Goal: Find specific page/section: Find specific page/section

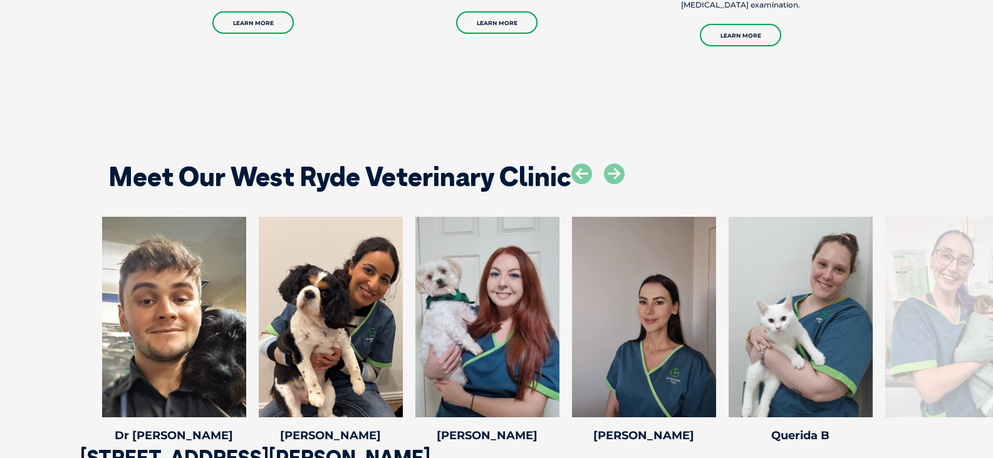
scroll to position [1817, 0]
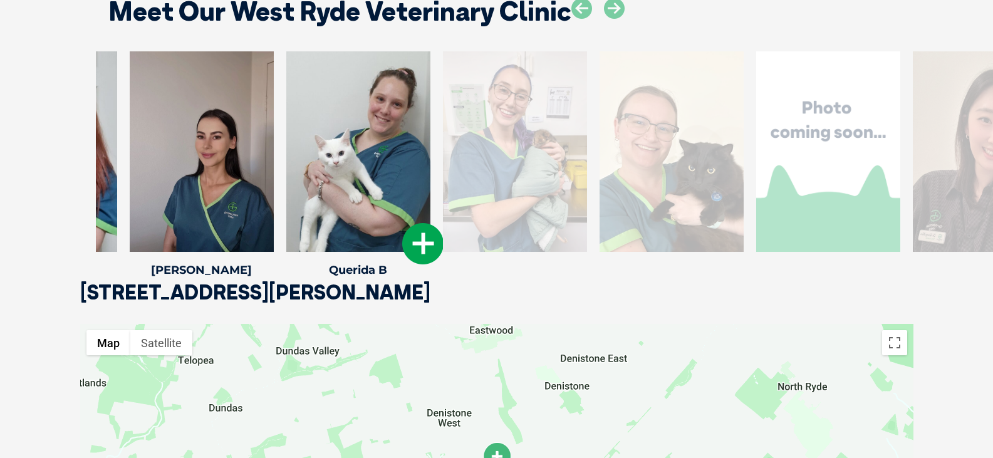
drag, startPoint x: 937, startPoint y: 157, endPoint x: 493, endPoint y: 179, distance: 444.1
click at [494, 180] on div at bounding box center [515, 151] width 144 height 200
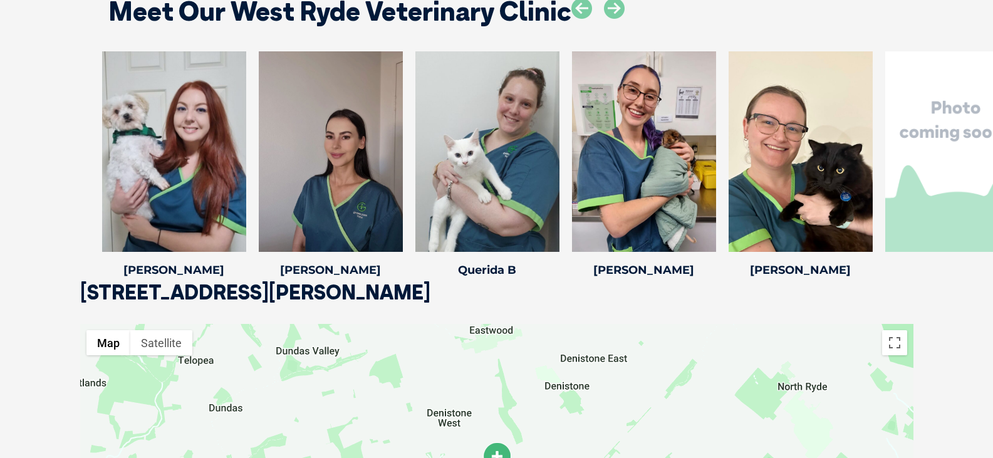
drag, startPoint x: 963, startPoint y: 139, endPoint x: 76, endPoint y: 151, distance: 886.7
click at [0, 187] on div "[PERSON_NAME] L Veterinary Nurse Dr [PERSON_NAME] Dr [PERSON_NAME] Dr. [PERSON_…" at bounding box center [496, 166] width 993 height 231
click at [613, 8] on icon at bounding box center [614, 8] width 21 height 21
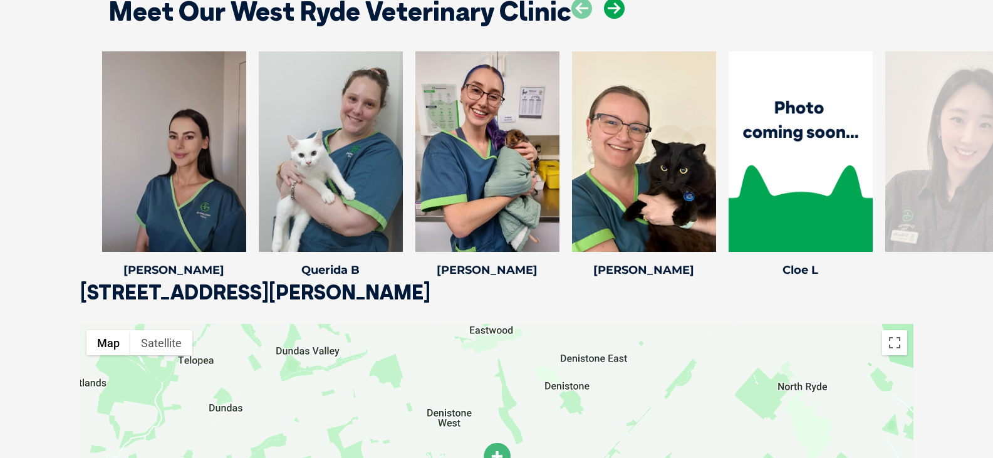
click at [613, 8] on icon at bounding box center [614, 8] width 21 height 21
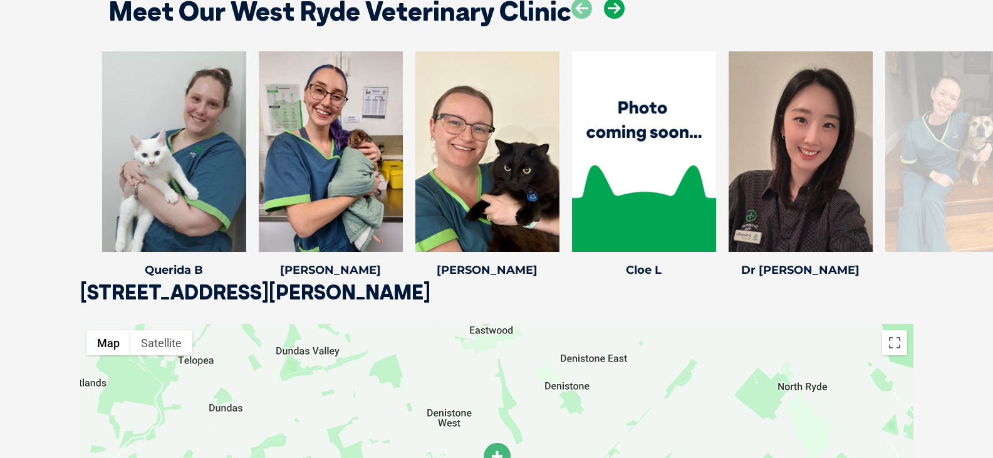
click at [613, 8] on icon at bounding box center [614, 8] width 21 height 21
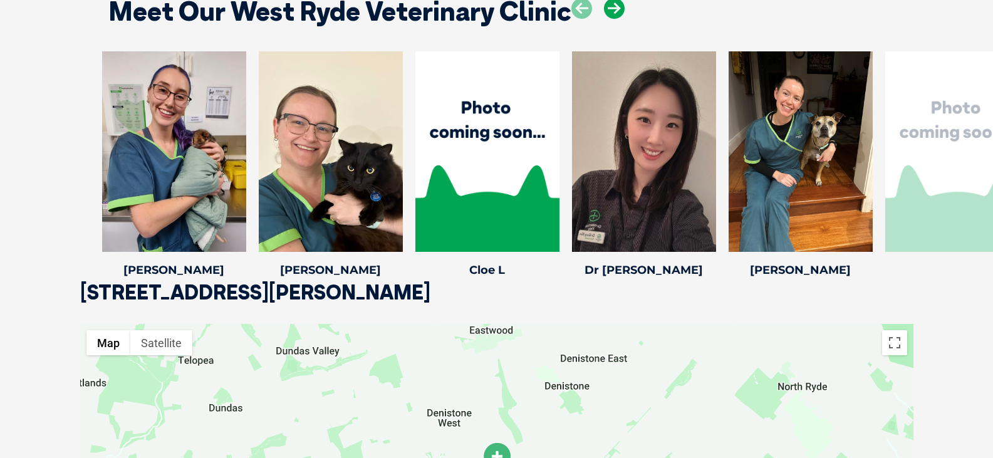
click at [613, 8] on icon at bounding box center [614, 8] width 21 height 21
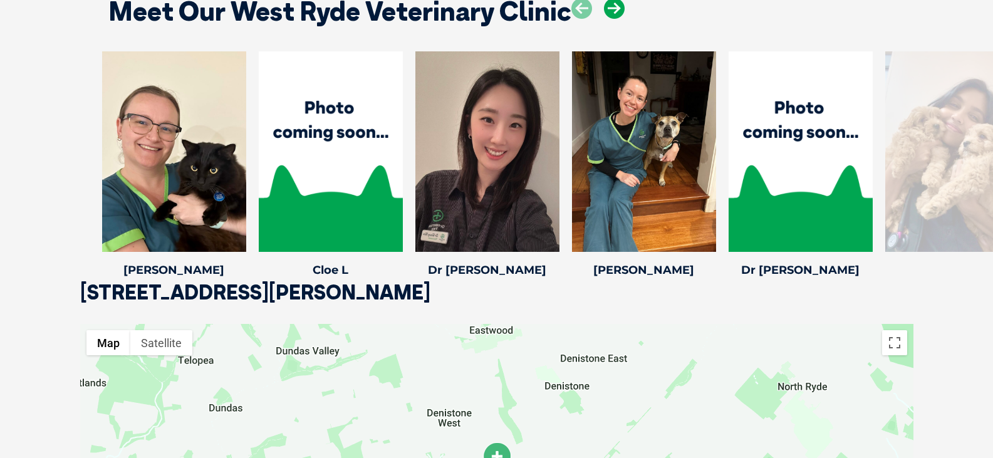
click at [613, 8] on icon at bounding box center [614, 8] width 21 height 21
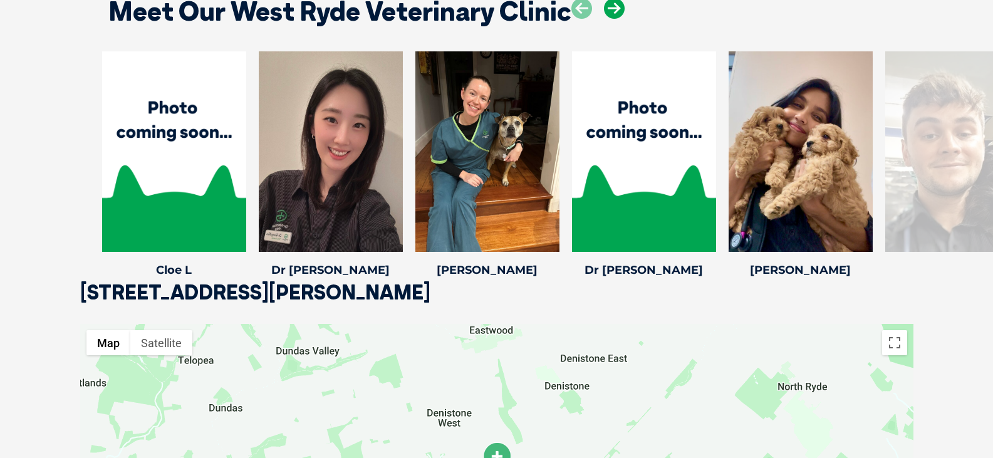
click at [613, 8] on icon at bounding box center [614, 8] width 21 height 21
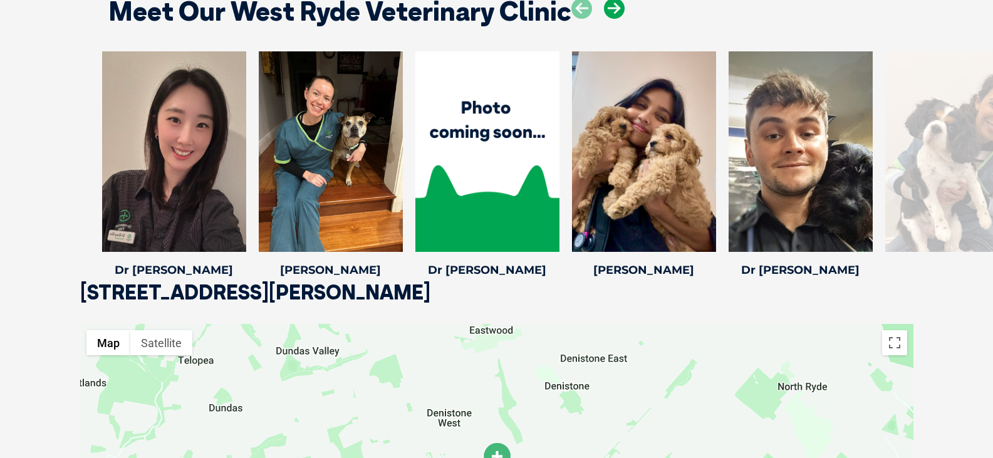
click at [613, 8] on icon at bounding box center [614, 8] width 21 height 21
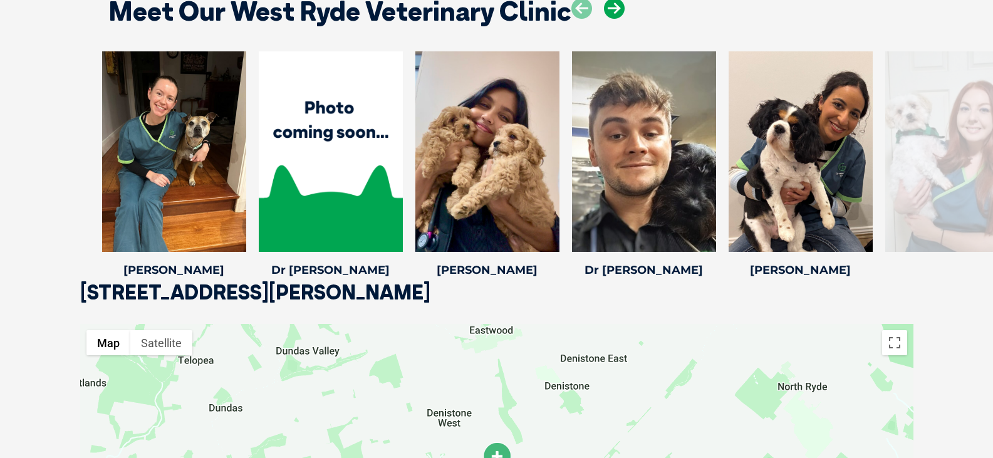
click at [613, 8] on icon at bounding box center [614, 8] width 21 height 21
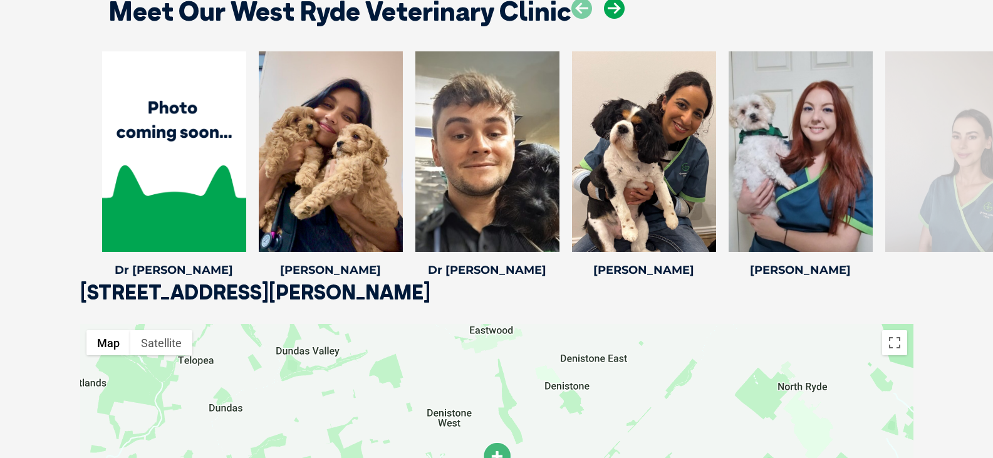
click at [613, 8] on icon at bounding box center [614, 8] width 21 height 21
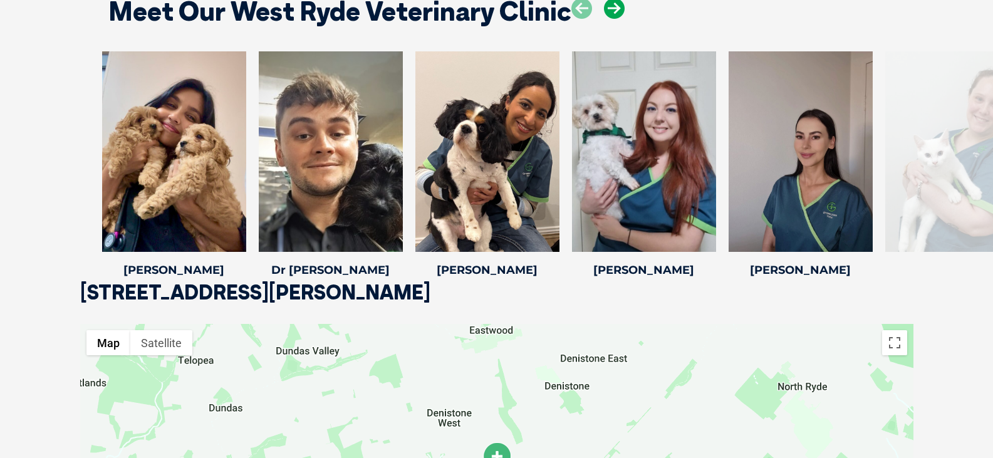
click at [613, 8] on icon at bounding box center [614, 8] width 21 height 21
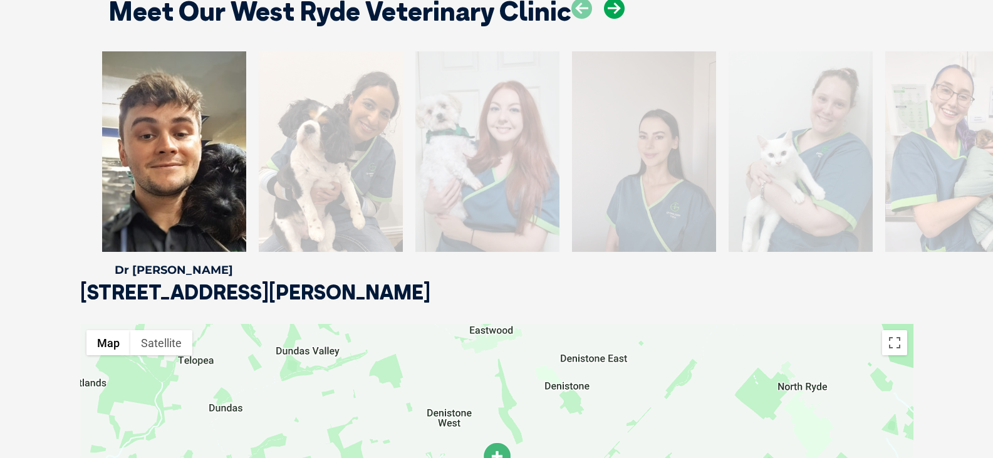
click at [613, 8] on icon at bounding box center [614, 8] width 21 height 21
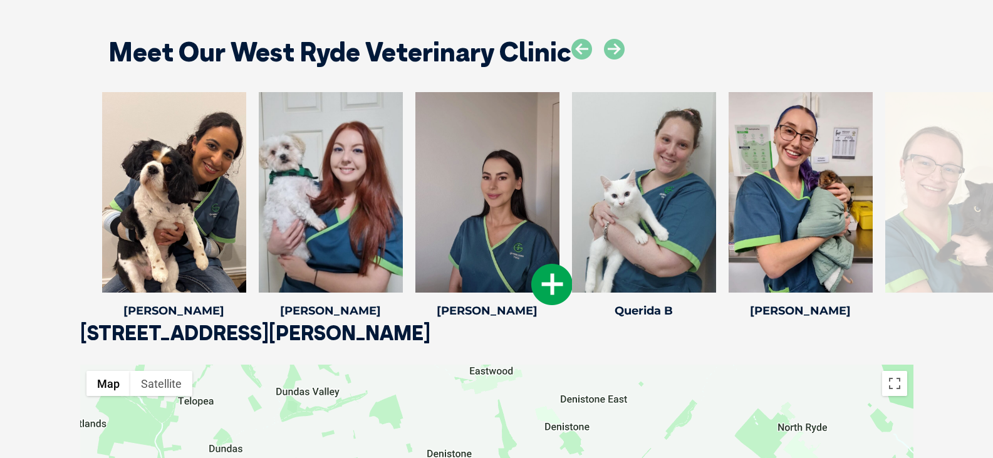
scroll to position [1754, 0]
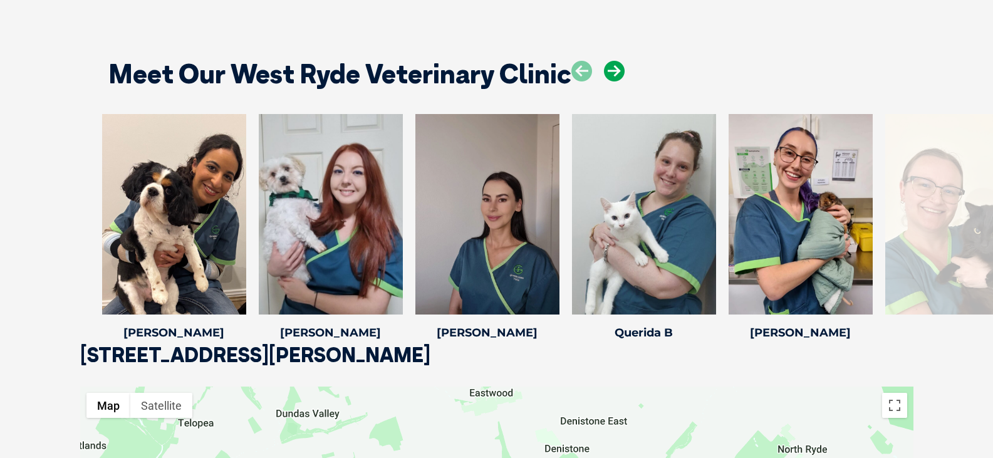
click at [614, 75] on icon at bounding box center [614, 71] width 21 height 21
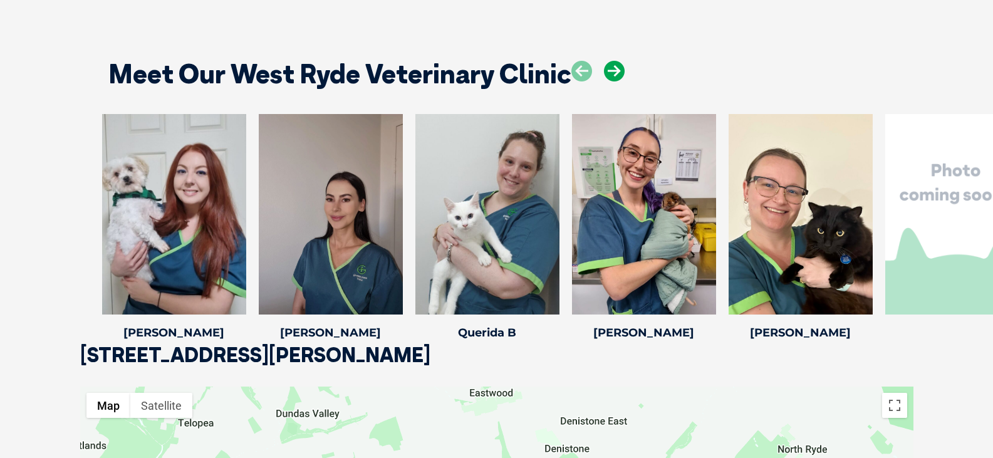
click at [614, 75] on icon at bounding box center [614, 71] width 21 height 21
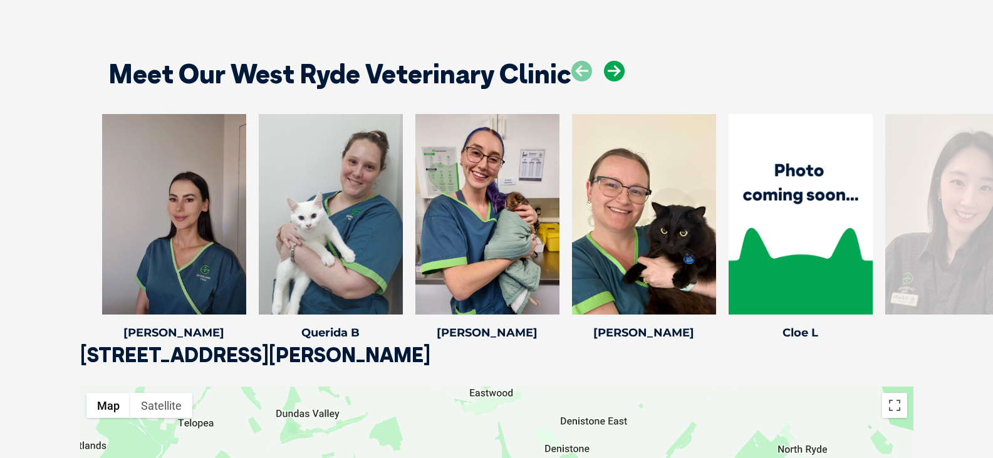
click at [614, 75] on icon at bounding box center [614, 71] width 21 height 21
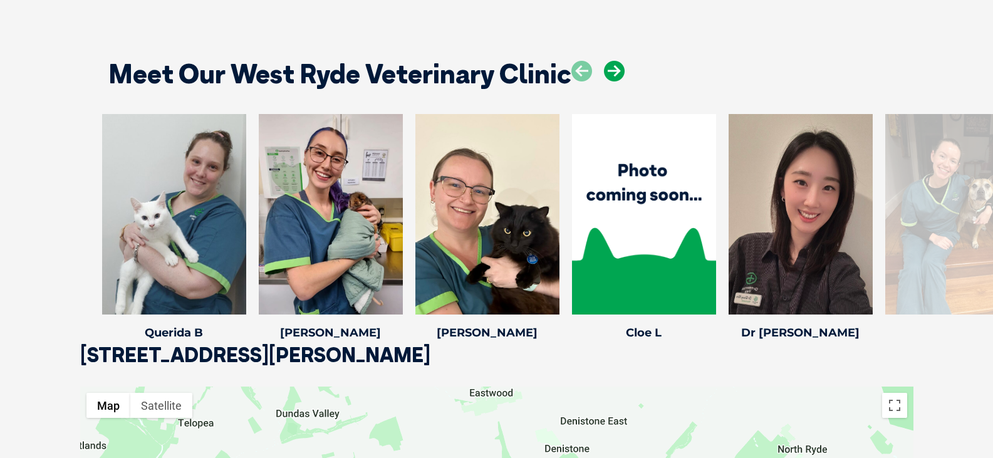
click at [614, 75] on icon at bounding box center [614, 71] width 21 height 21
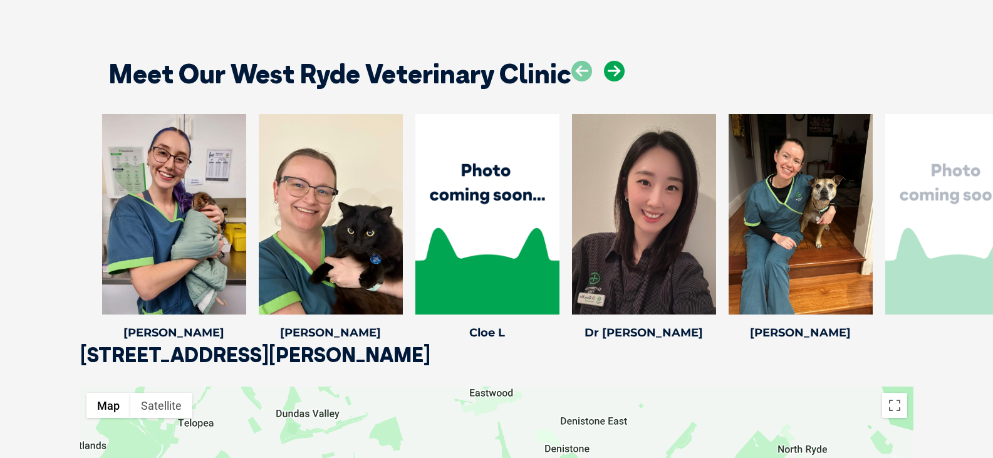
click at [614, 75] on icon at bounding box center [614, 71] width 21 height 21
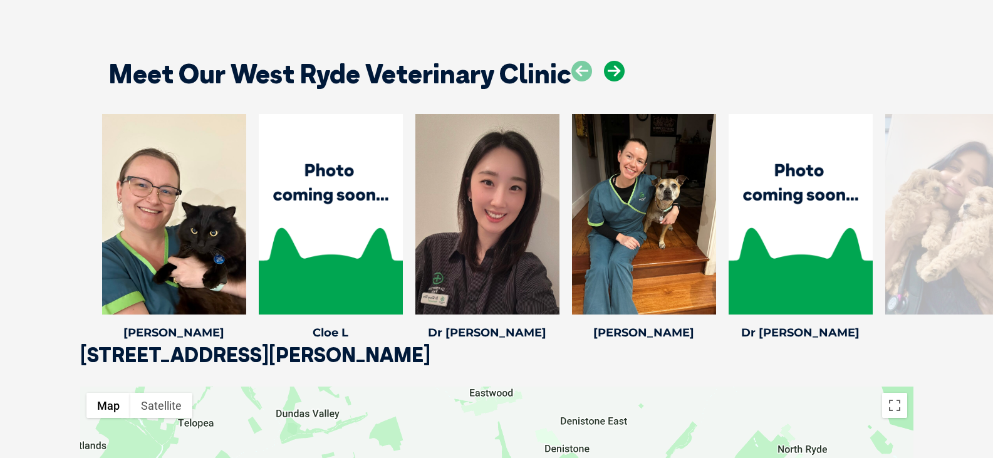
click at [614, 75] on icon at bounding box center [614, 71] width 21 height 21
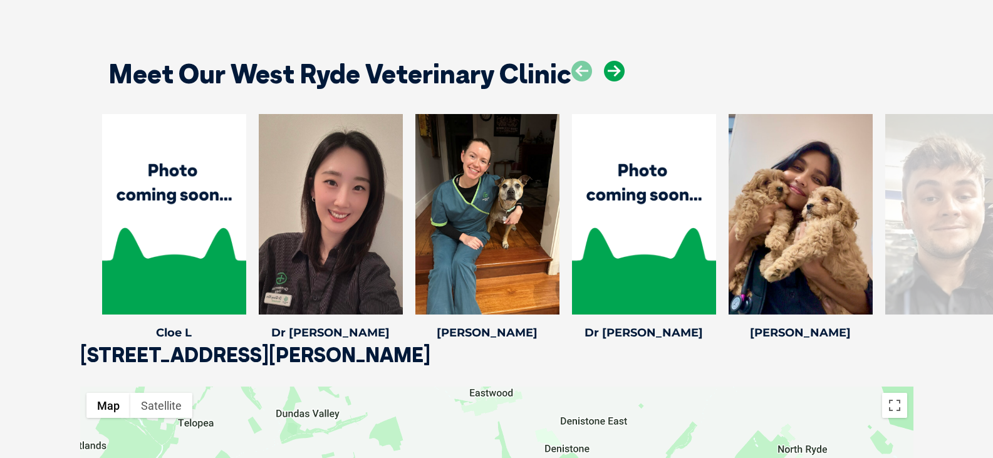
click at [614, 75] on icon at bounding box center [614, 71] width 21 height 21
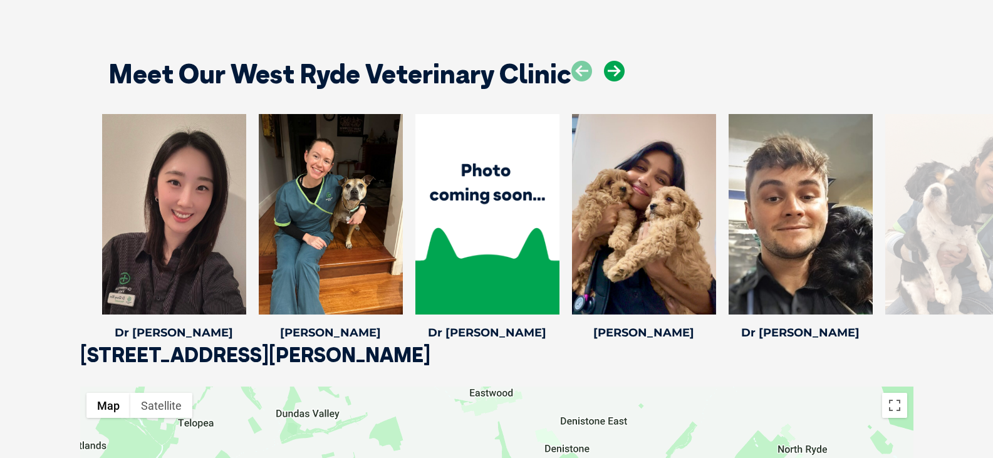
click at [614, 75] on icon at bounding box center [614, 71] width 21 height 21
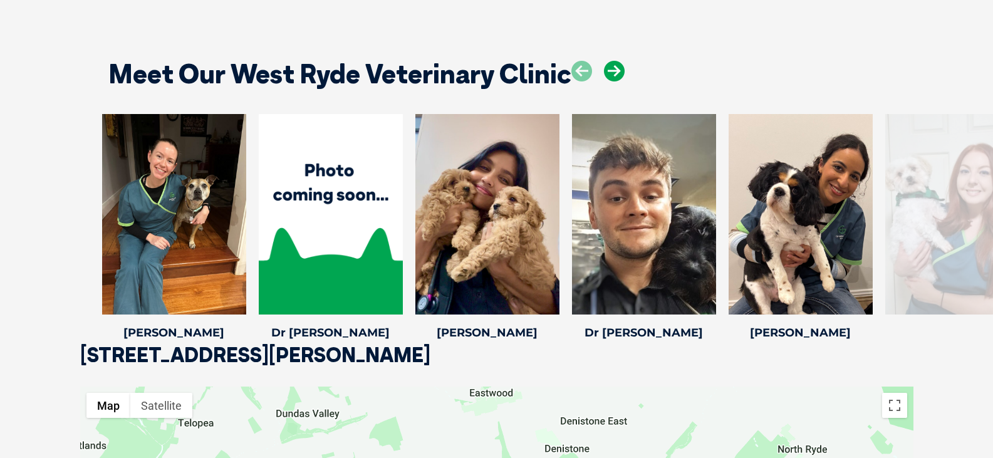
click at [614, 75] on icon at bounding box center [614, 71] width 21 height 21
